Goal: Information Seeking & Learning: Learn about a topic

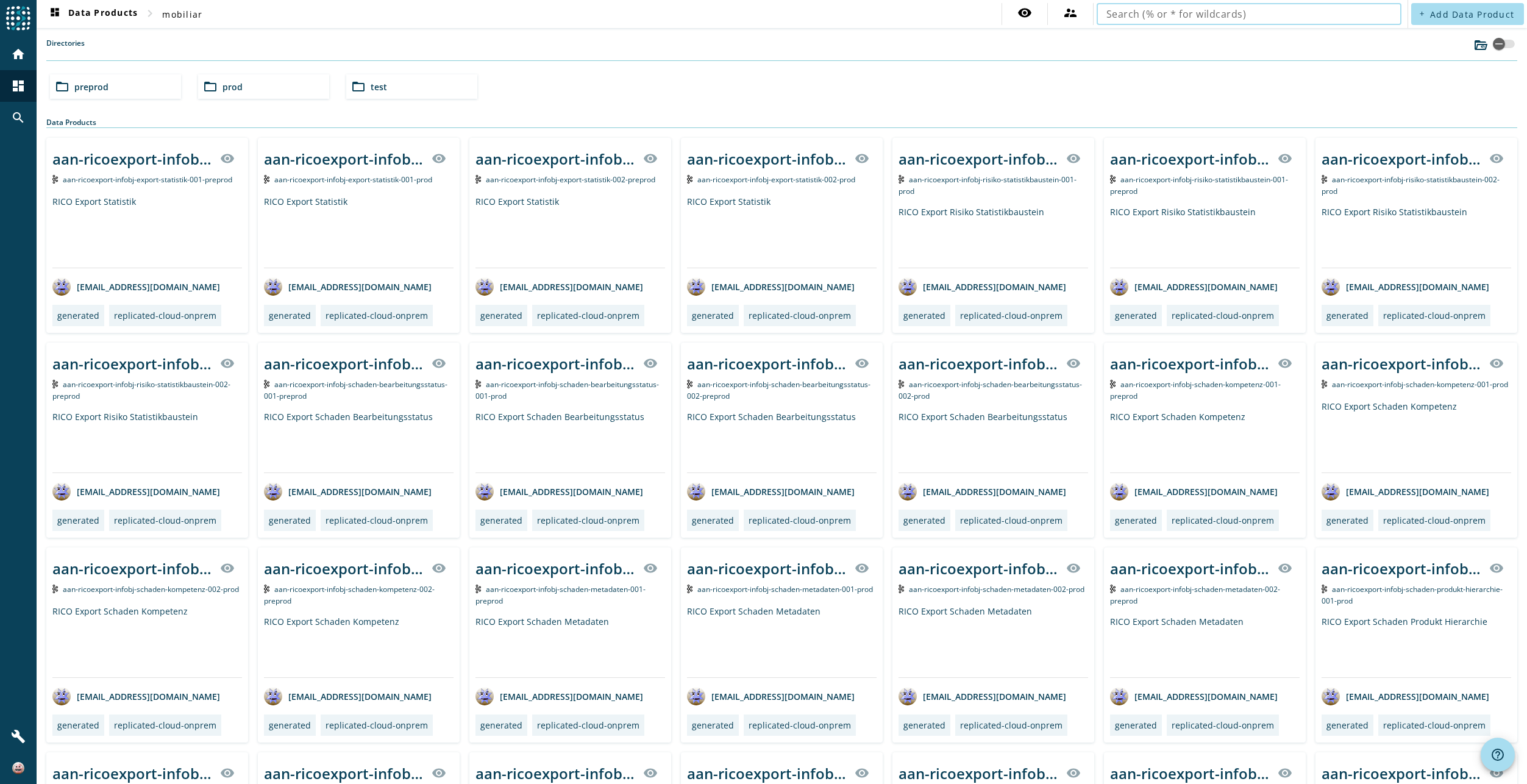
click at [1222, 18] on input "text" at bounding box center [1248, 14] width 285 height 15
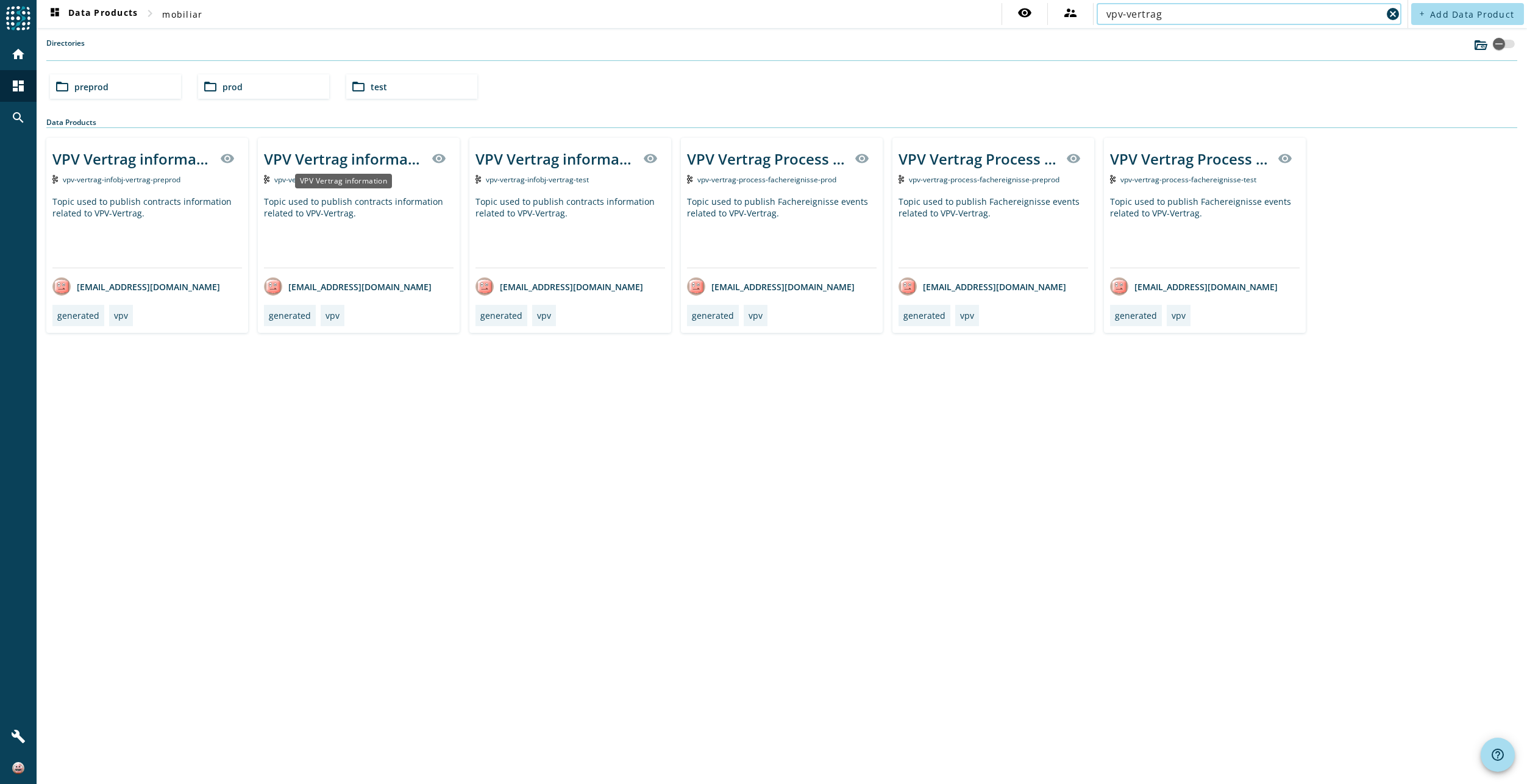
type input "vpv-vertrag"
click at [373, 162] on div "VPV Vertrag information" at bounding box center [344, 159] width 160 height 20
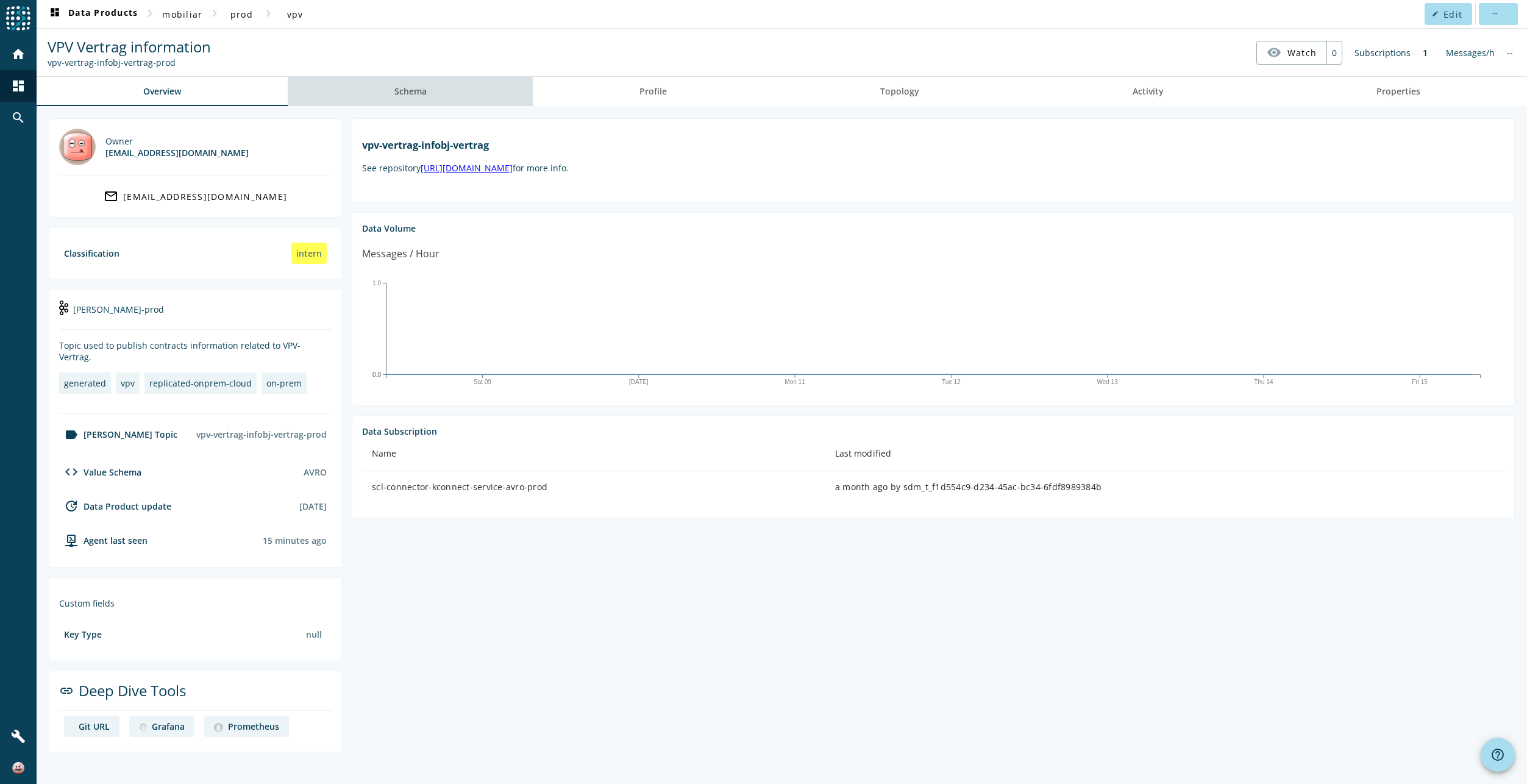
click at [426, 97] on span "Schema" at bounding box center [410, 91] width 32 height 29
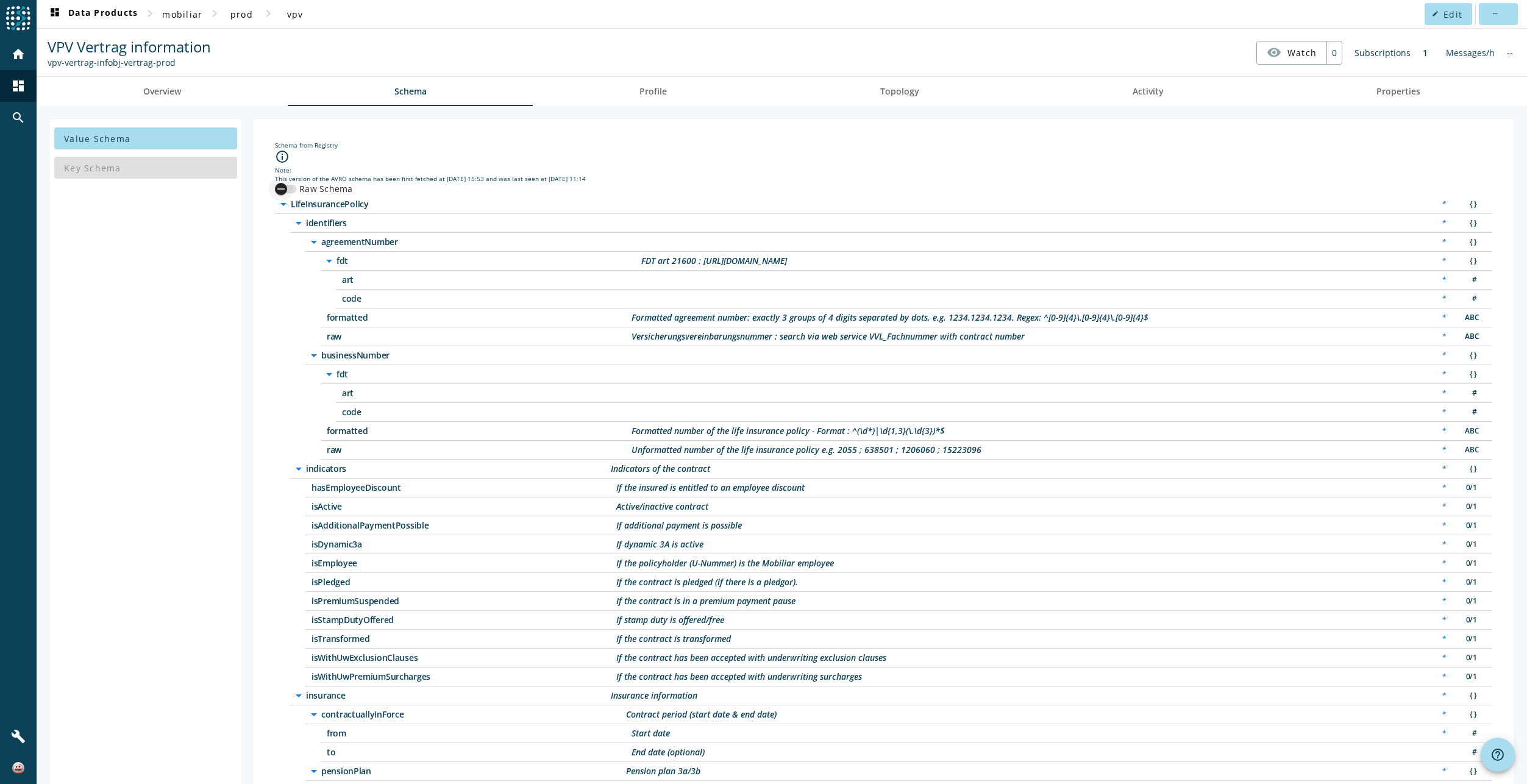
click at [289, 188] on div "button" at bounding box center [281, 189] width 25 height 25
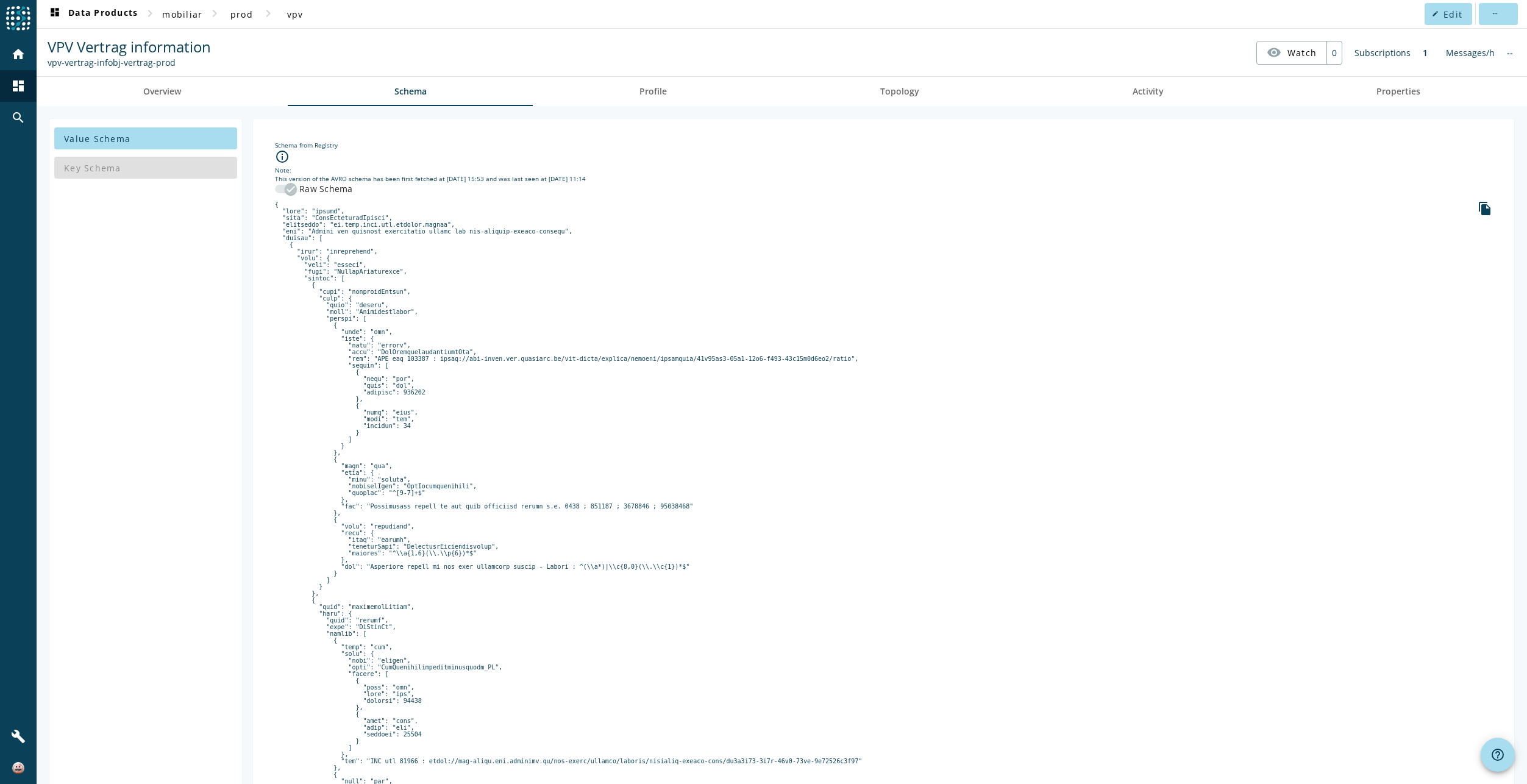
click at [289, 188] on icon "button" at bounding box center [290, 189] width 11 height 11
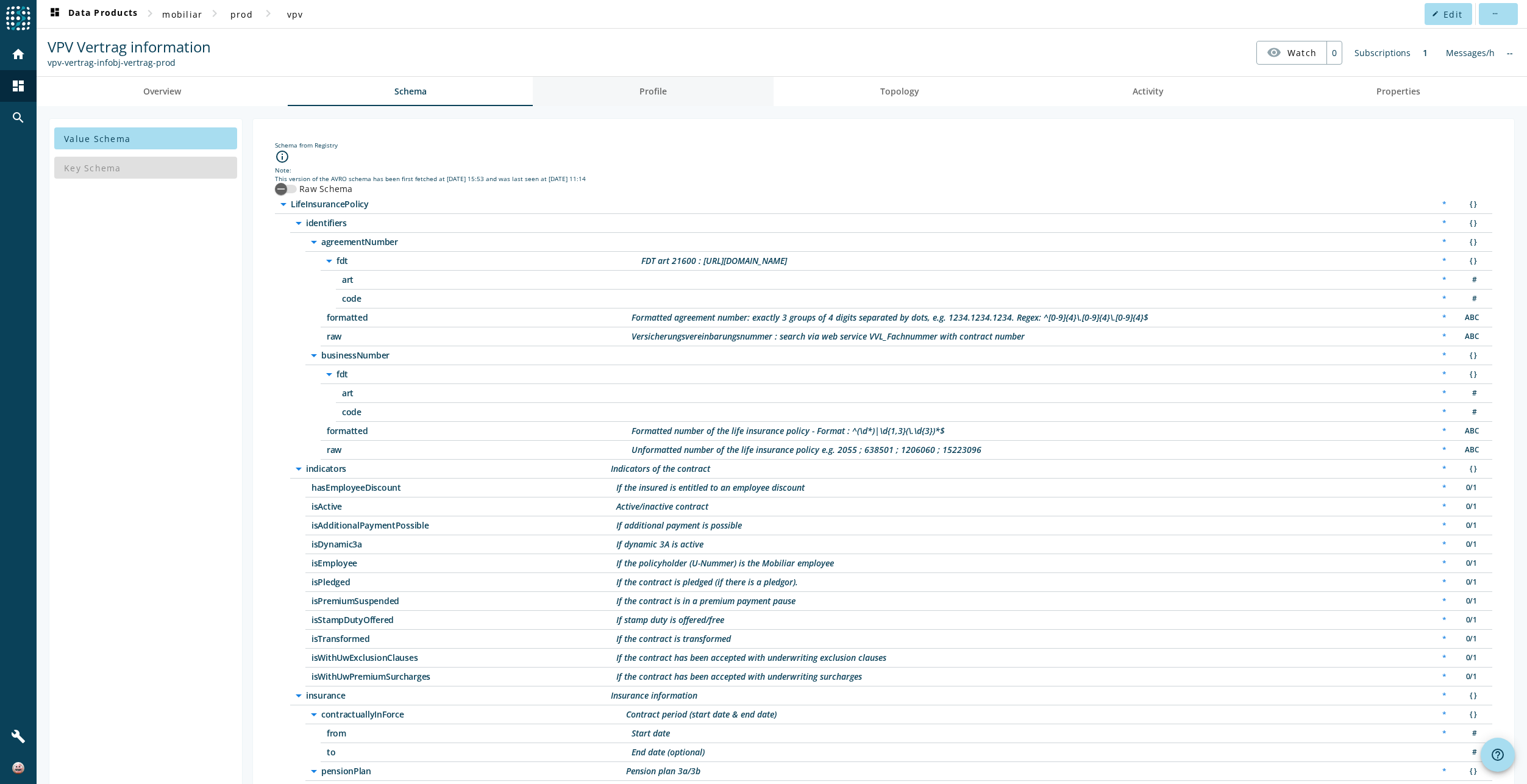
click at [639, 89] on span "Profile" at bounding box center [652, 91] width 28 height 8
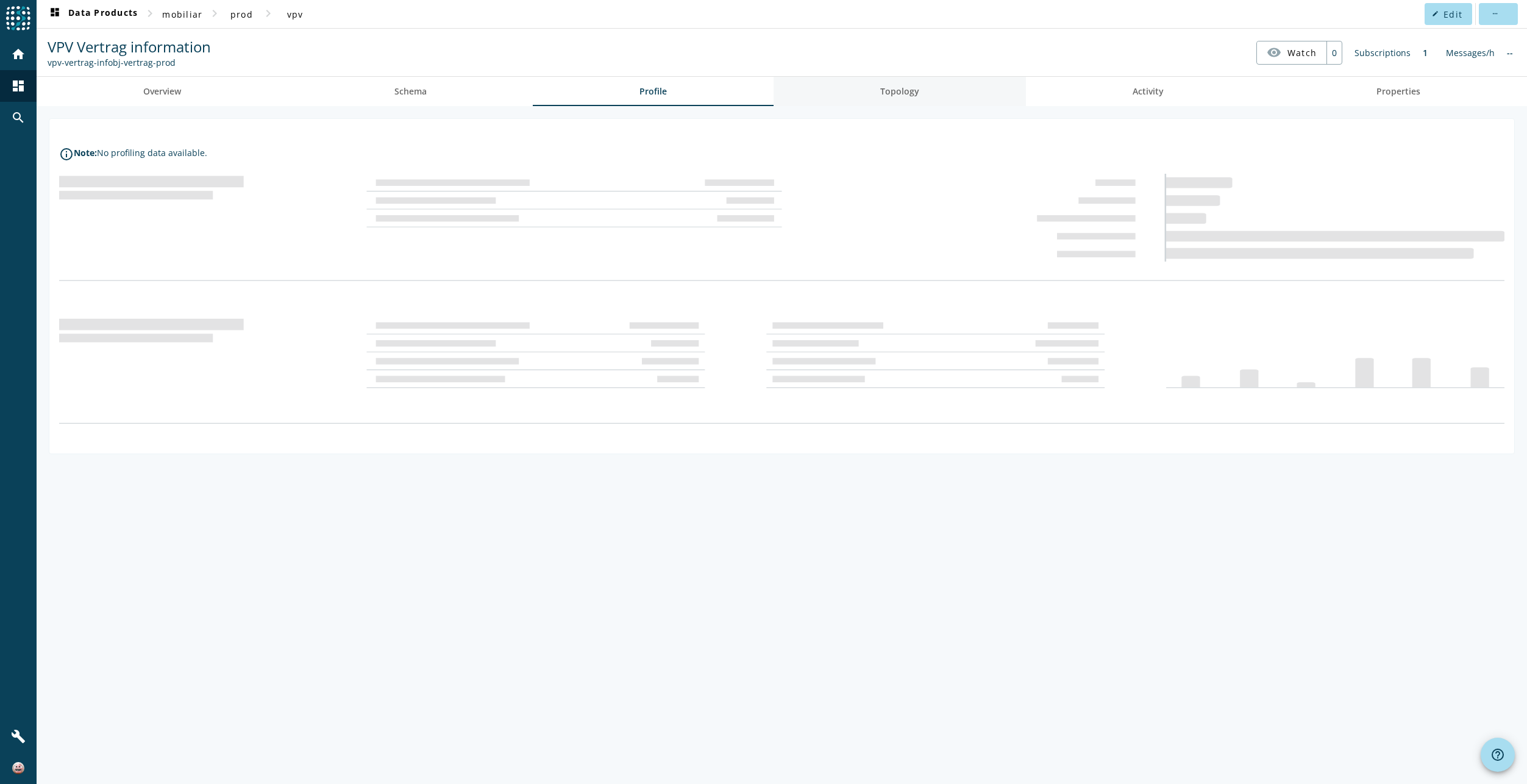
click at [931, 94] on link "Topology" at bounding box center [899, 91] width 252 height 29
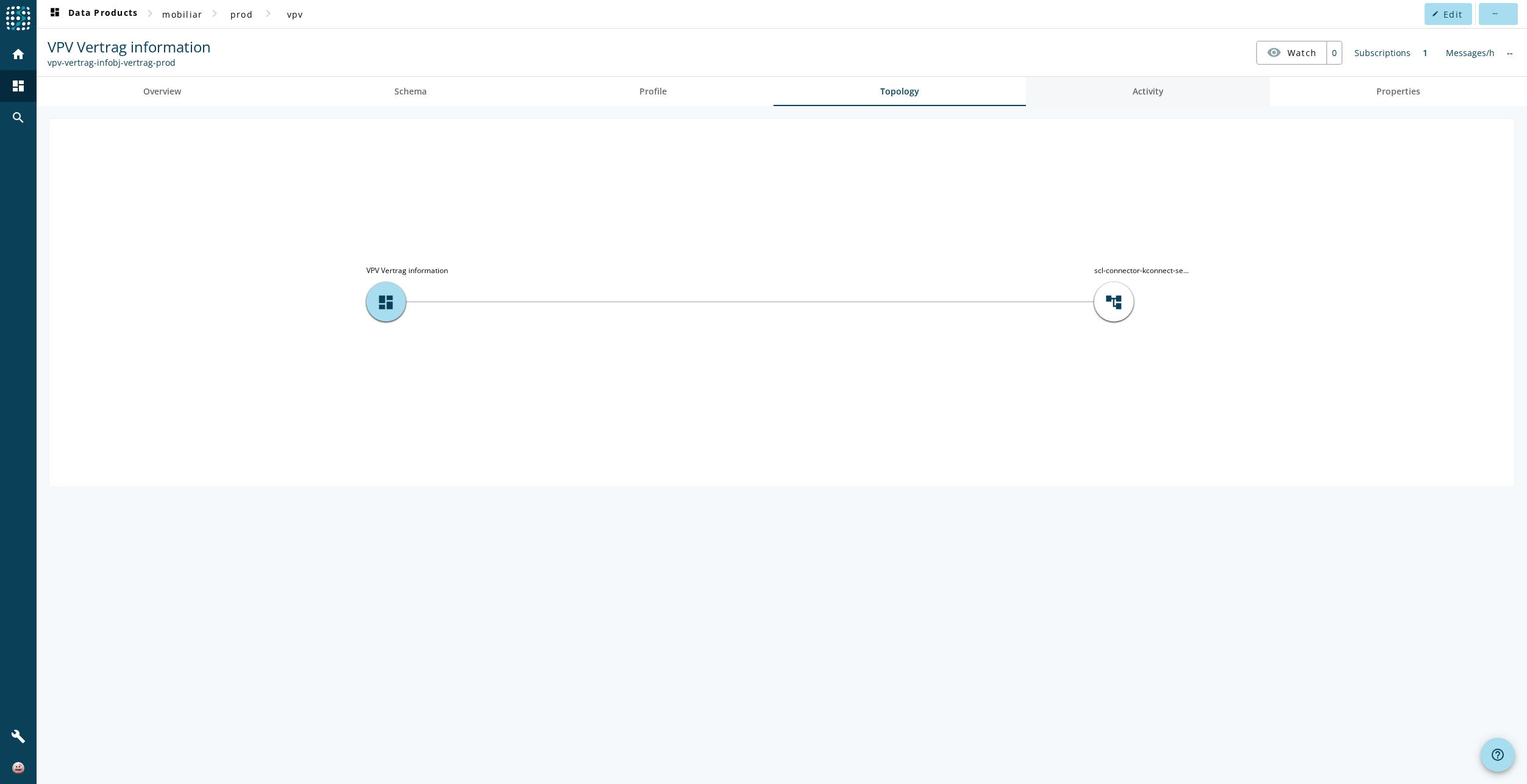
click at [1177, 93] on link "Activity" at bounding box center [1148, 91] width 245 height 29
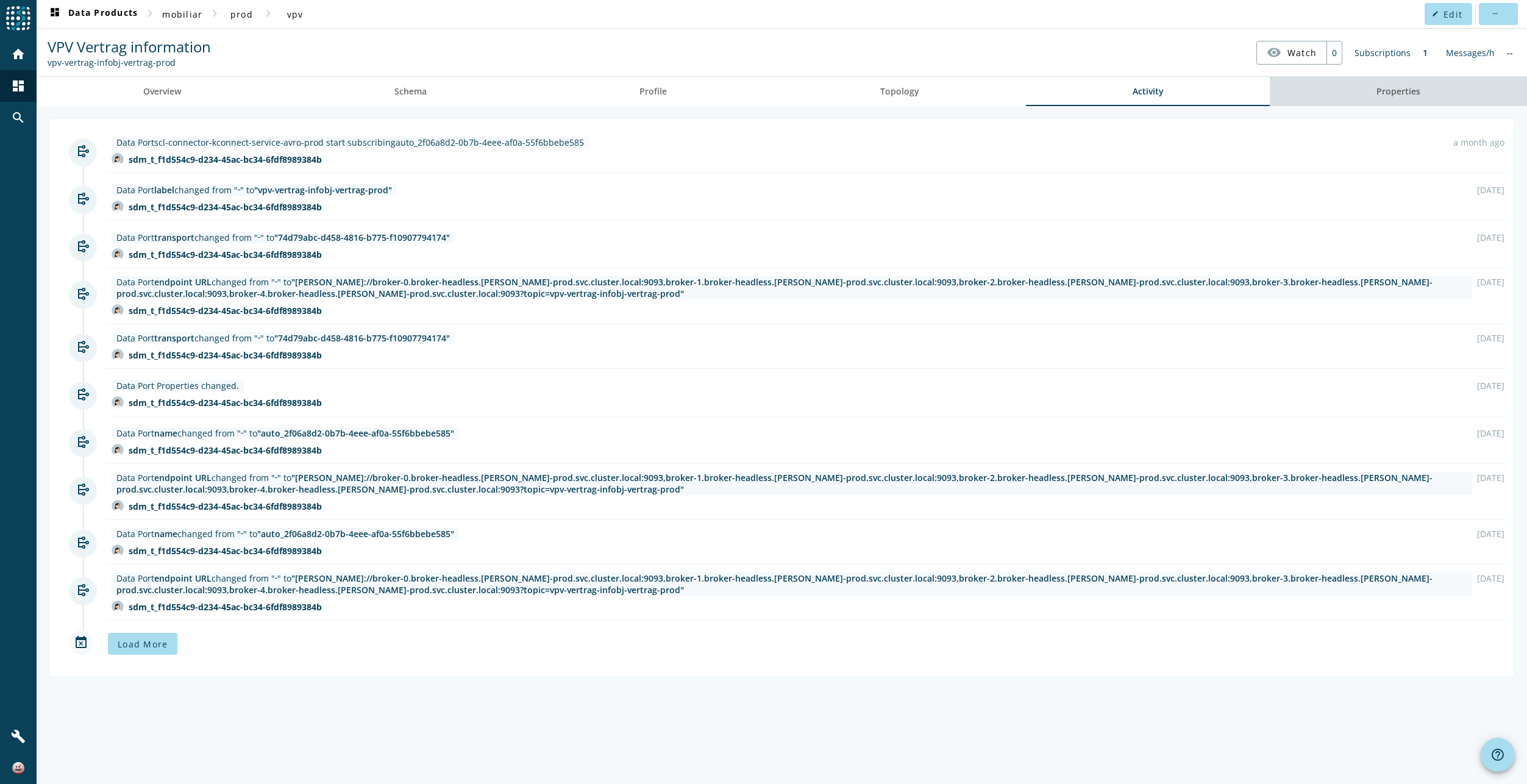
click at [1403, 96] on span "Properties" at bounding box center [1398, 91] width 44 height 8
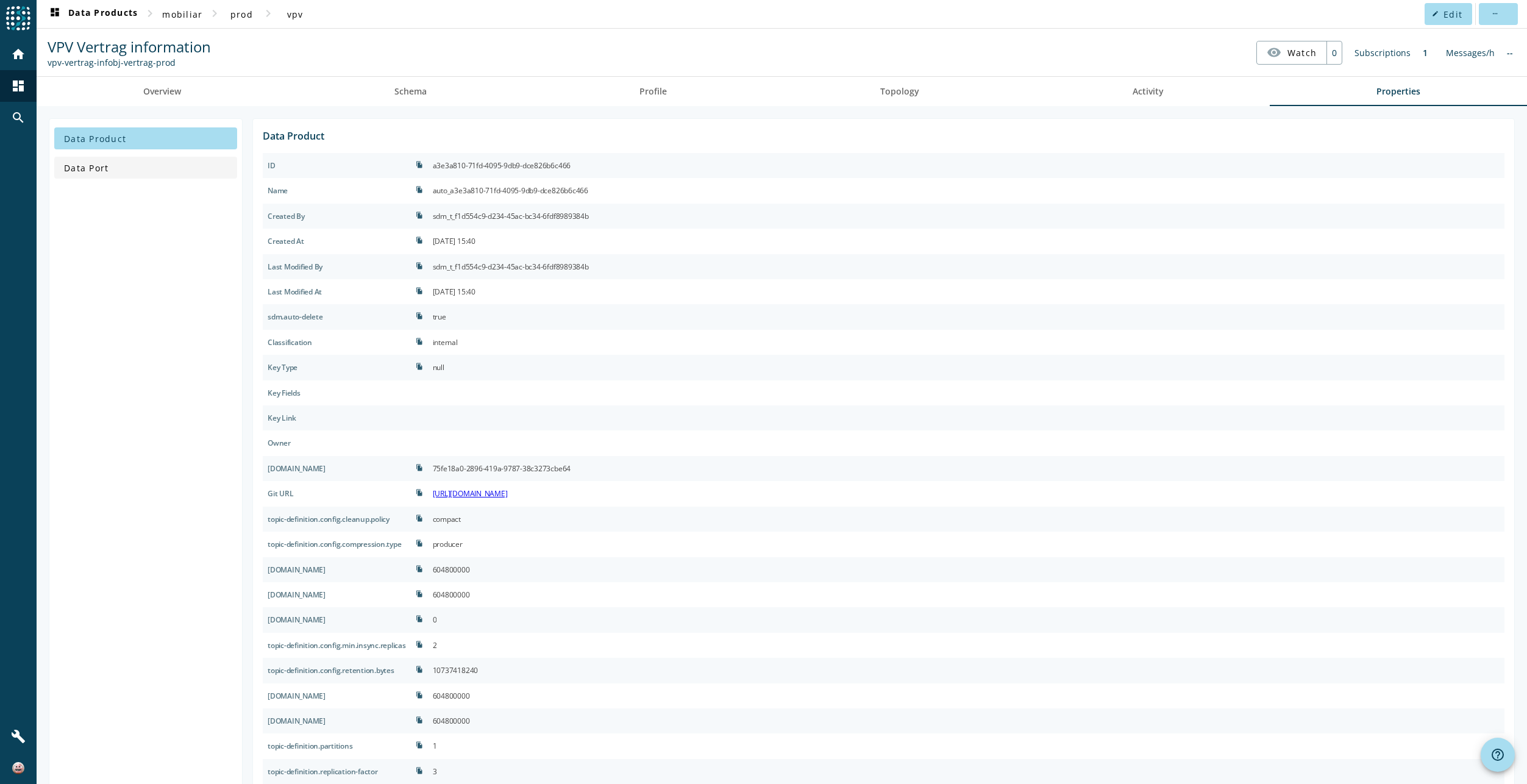
click at [140, 166] on span at bounding box center [145, 167] width 183 height 29
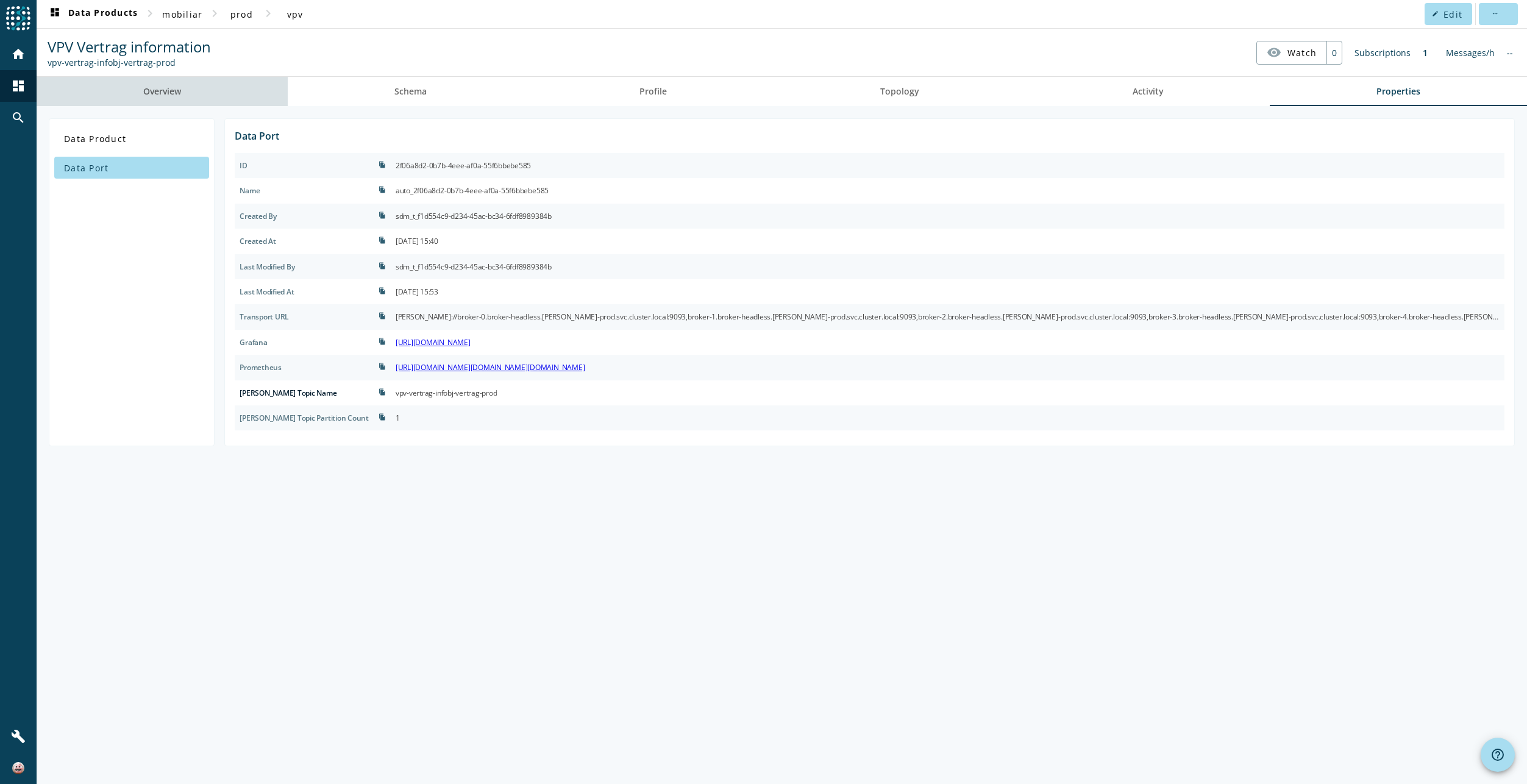
click at [176, 93] on span "Overview" at bounding box center [162, 91] width 38 height 8
